Goal: Task Accomplishment & Management: Manage account settings

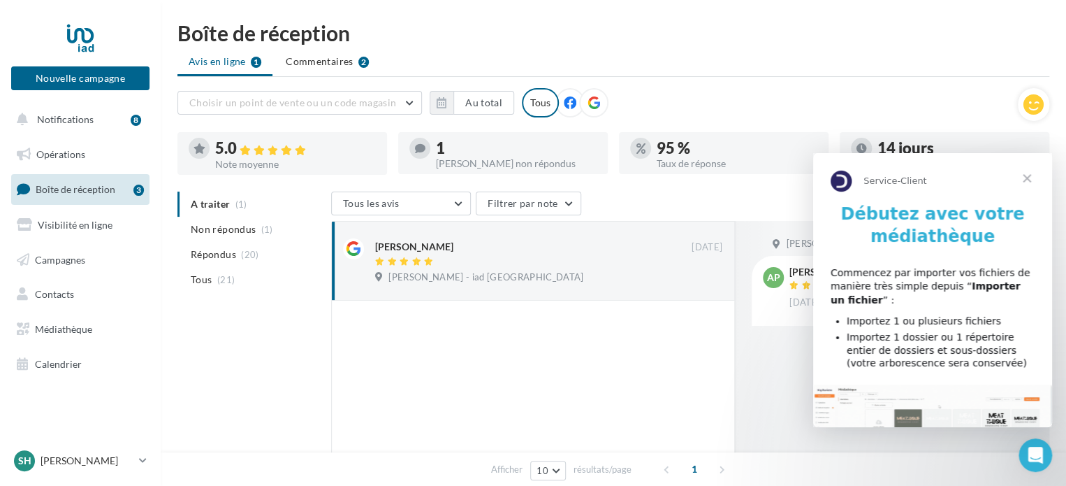
click at [1031, 175] on span "Fermer" at bounding box center [1027, 178] width 50 height 50
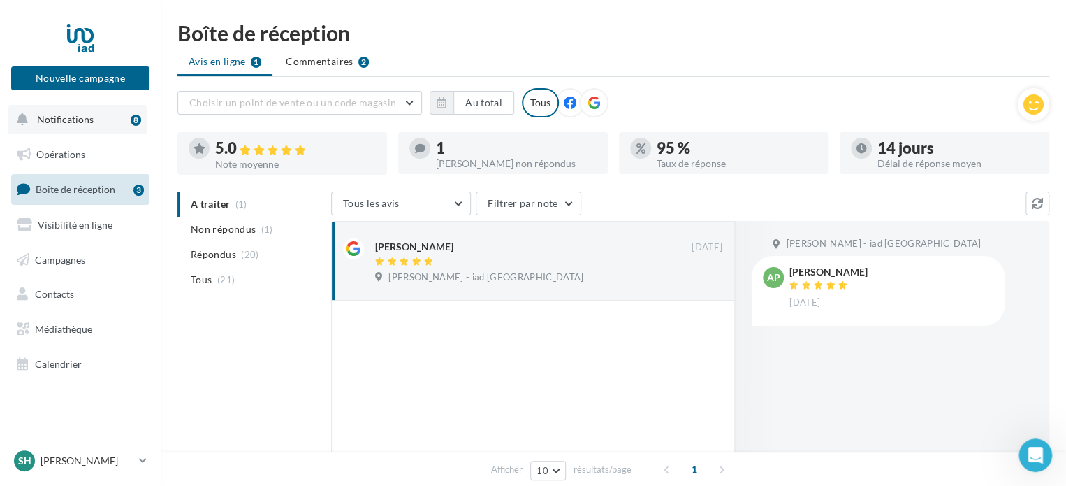
click at [85, 117] on span "Notifications" at bounding box center [65, 119] width 57 height 12
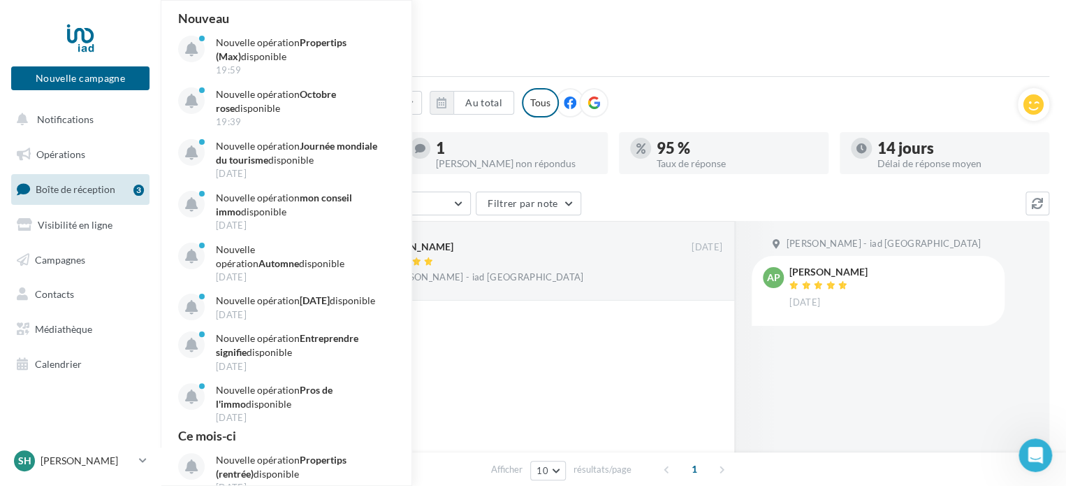
click at [79, 187] on span "Boîte de réception" at bounding box center [76, 189] width 80 height 12
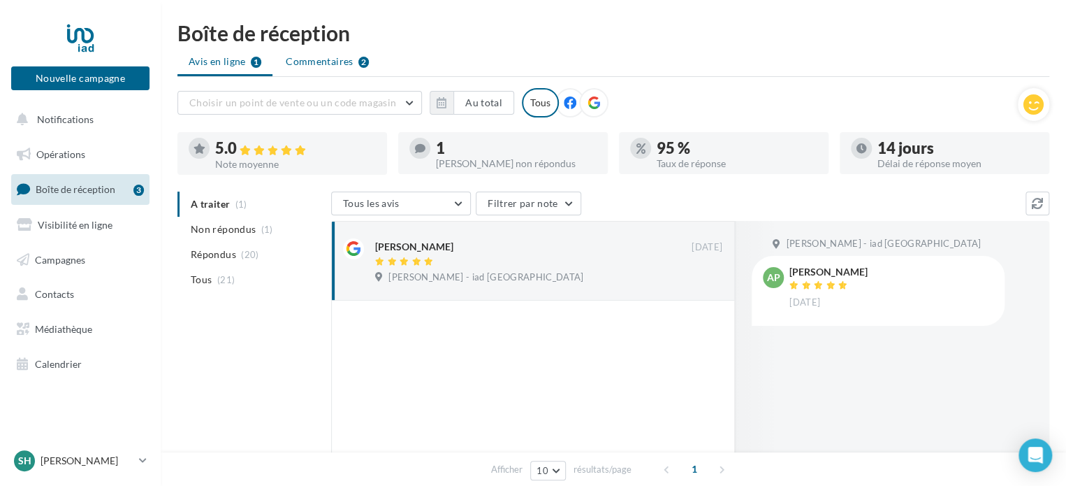
click at [349, 61] on span "Commentaires" at bounding box center [319, 62] width 67 height 14
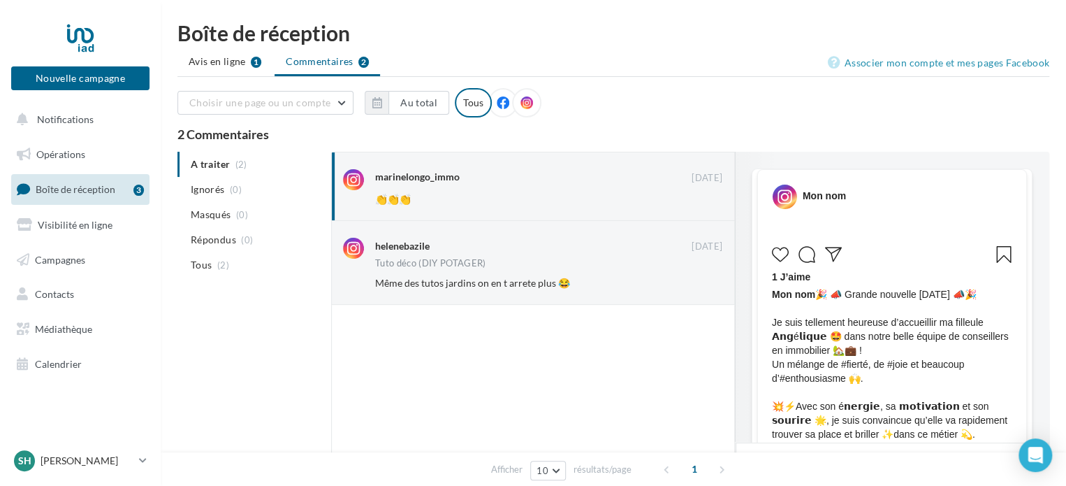
scroll to position [319, 0]
